Goal: Task Accomplishment & Management: Manage account settings

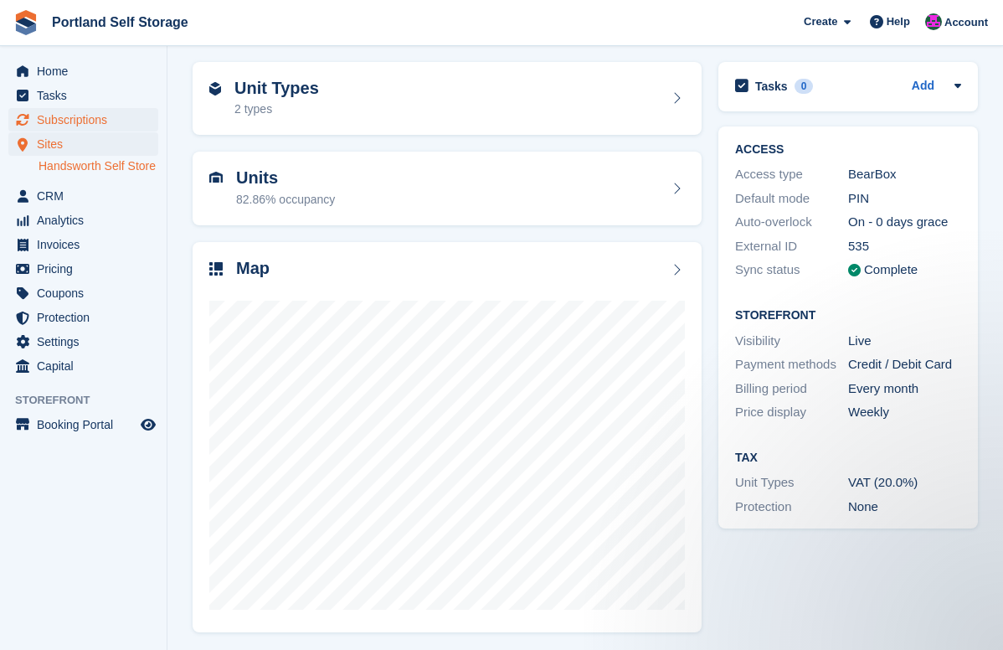
click at [67, 127] on span "Subscriptions" at bounding box center [87, 119] width 101 height 23
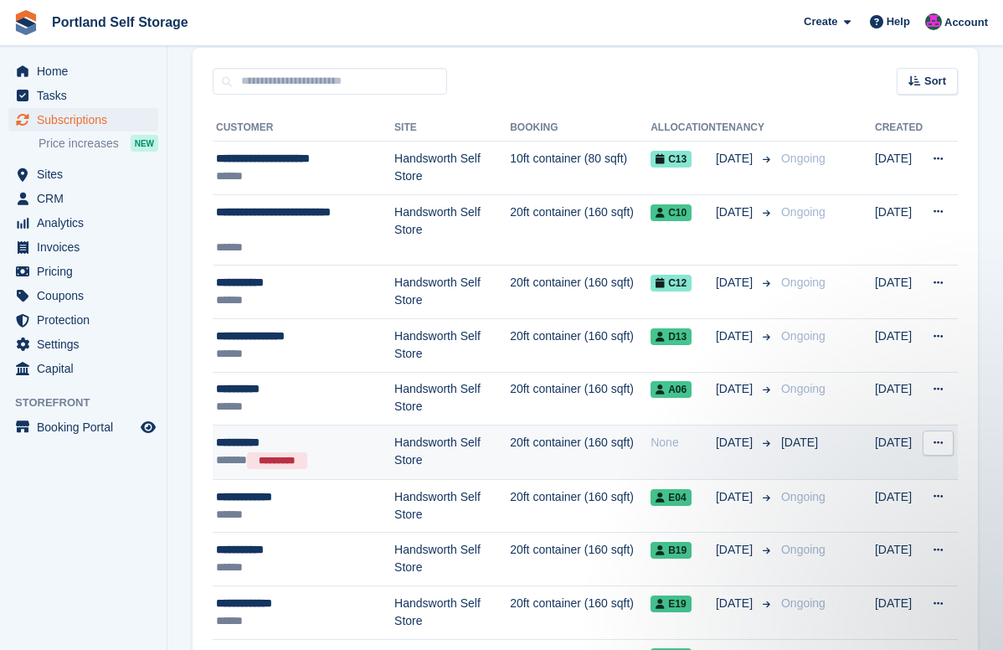
scroll to position [322, 0]
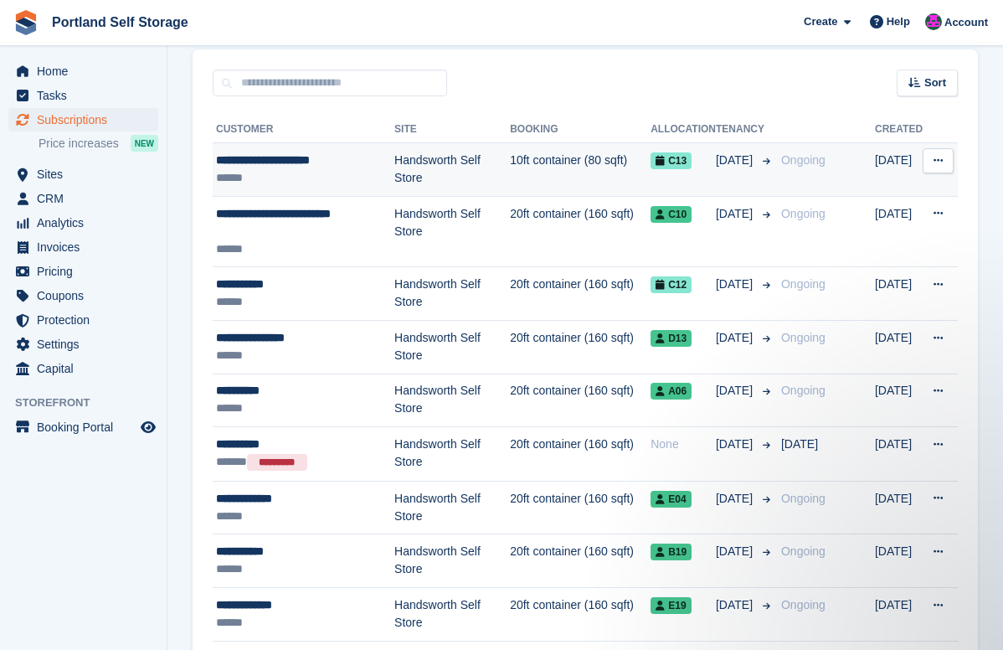
click at [578, 178] on td "10ft container (80 sqft)" at bounding box center [580, 170] width 141 height 54
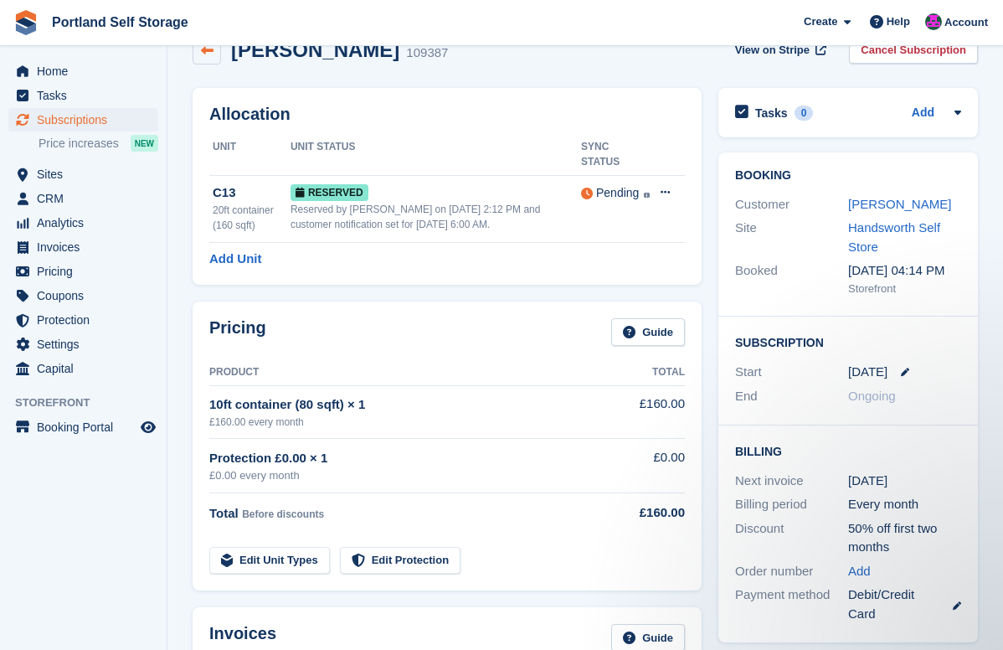
click at [208, 54] on icon at bounding box center [207, 50] width 13 height 13
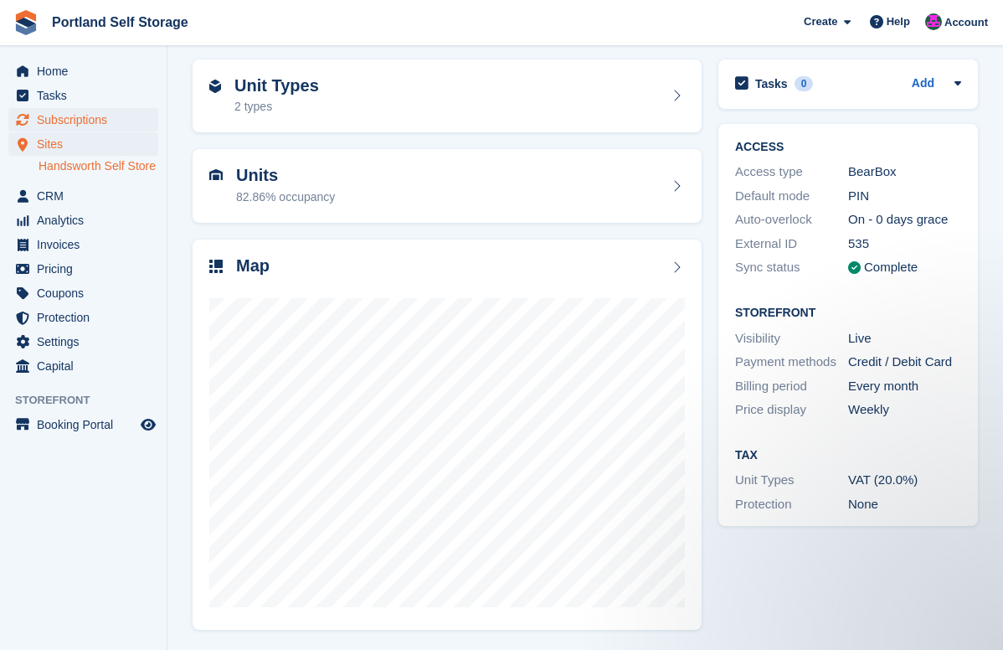
click at [111, 122] on span "Subscriptions" at bounding box center [87, 119] width 101 height 23
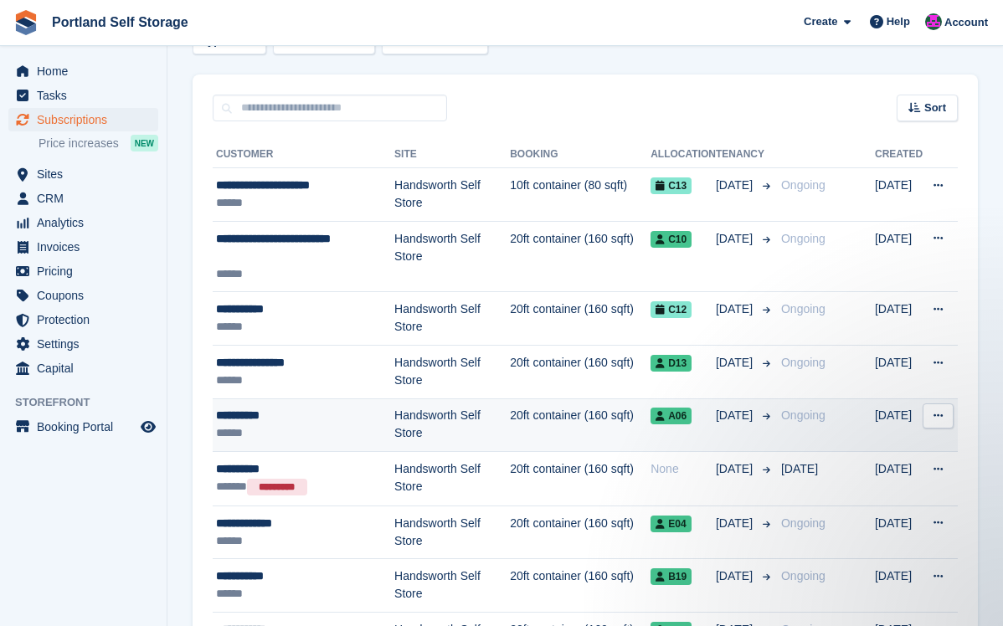
scroll to position [297, 0]
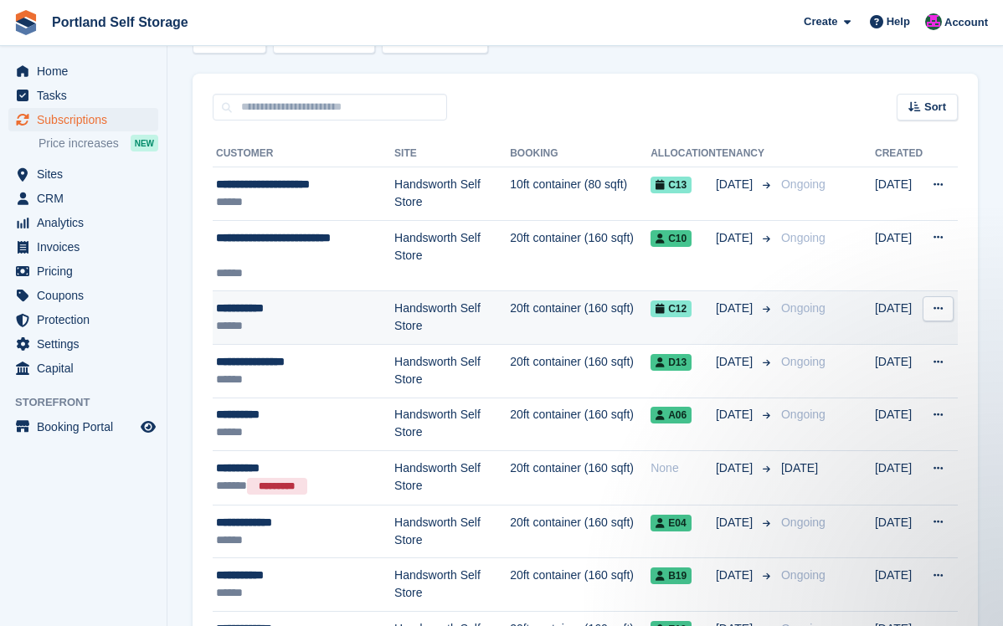
click at [333, 338] on td "**********" at bounding box center [304, 318] width 182 height 54
